Goal: Transaction & Acquisition: Book appointment/travel/reservation

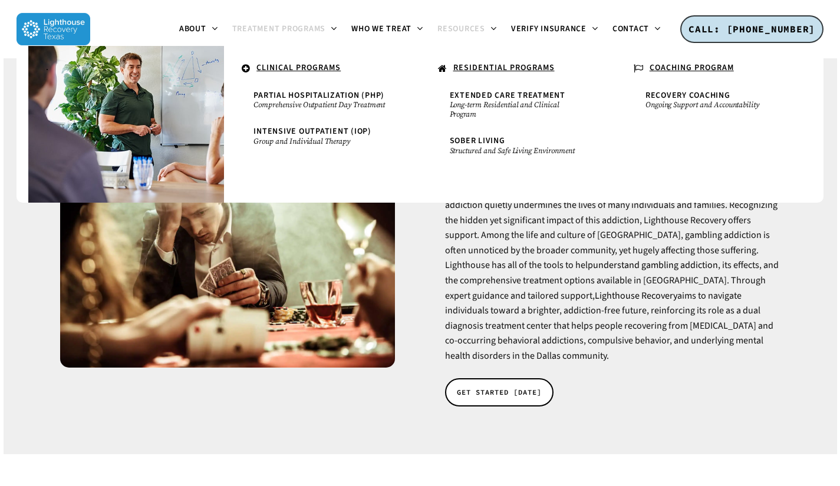
click at [275, 30] on span "Treatment Programs" at bounding box center [279, 29] width 94 height 12
click at [304, 34] on span "Treatment Programs" at bounding box center [279, 29] width 94 height 12
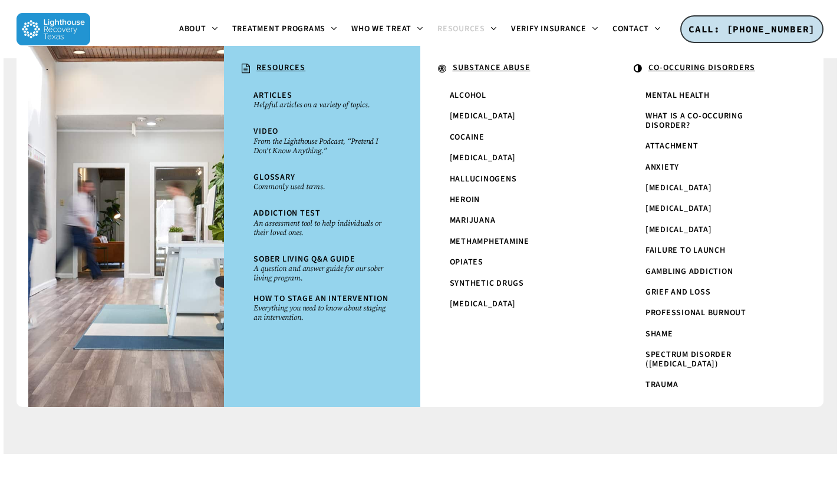
click at [697, 278] on span "Gambling Addiction" at bounding box center [689, 272] width 88 height 12
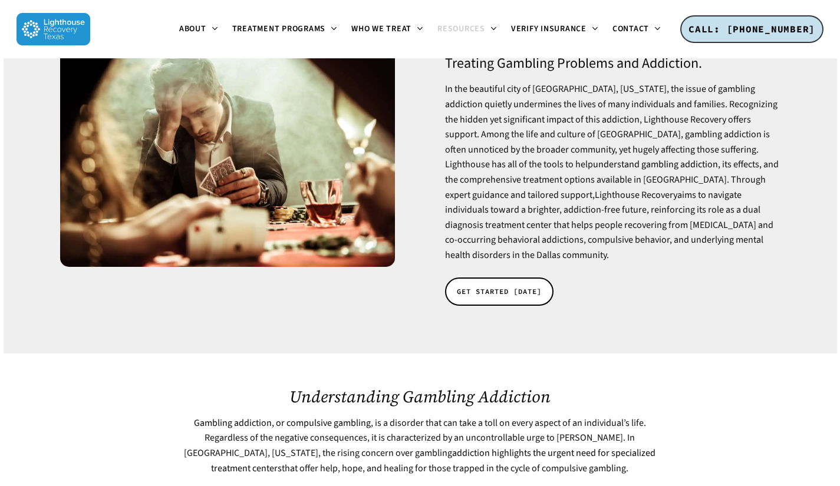
scroll to position [59, 0]
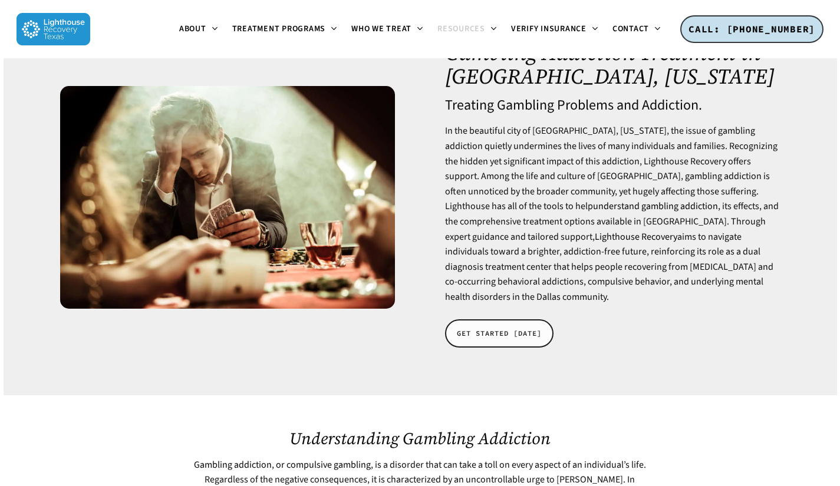
click at [480, 334] on span "GET STARTED [DATE]" at bounding box center [499, 334] width 85 height 12
